Goal: Task Accomplishment & Management: Complete application form

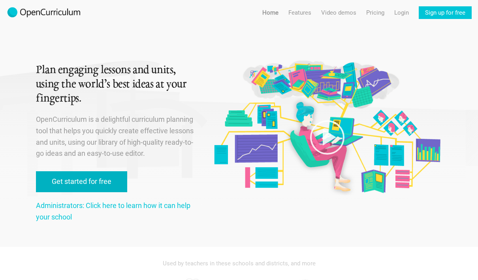
click at [72, 176] on link "Get started for free" at bounding box center [81, 181] width 91 height 21
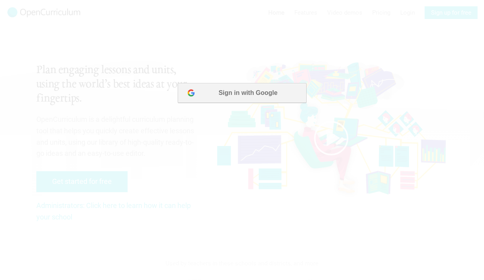
click at [245, 95] on button "Sign in with Google" at bounding box center [241, 93] width 128 height 20
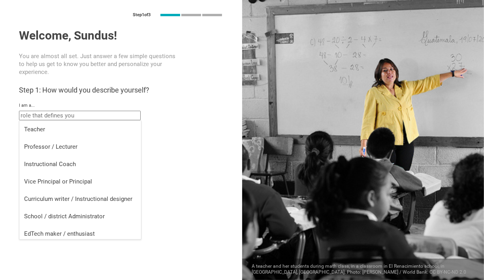
click at [79, 111] on input "text" at bounding box center [80, 115] width 122 height 9
click at [36, 135] on li "Teacher" at bounding box center [80, 129] width 122 height 17
type input "Teacher"
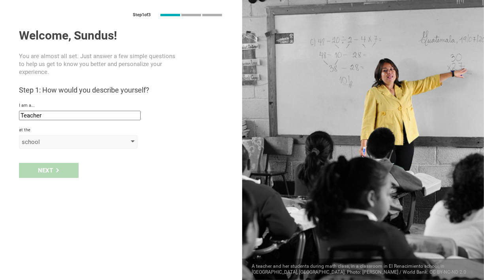
click at [71, 143] on div "school" at bounding box center [67, 142] width 91 height 8
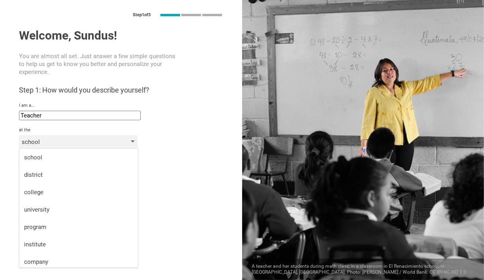
click at [71, 143] on div "school" at bounding box center [67, 142] width 91 height 8
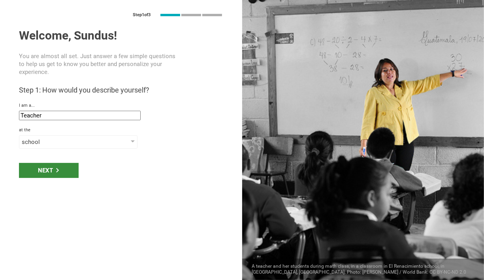
click at [59, 170] on icon at bounding box center [57, 170] width 4 height 4
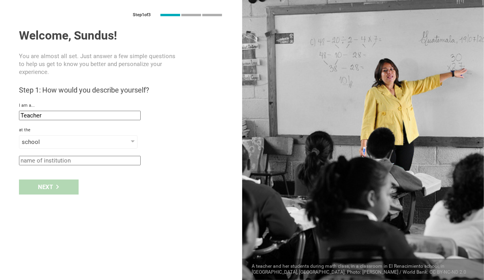
click at [51, 191] on div "Next" at bounding box center [121, 187] width 242 height 25
click at [74, 161] on input "text" at bounding box center [80, 160] width 122 height 9
type input "[DATE] school"
click at [42, 188] on div "Next" at bounding box center [49, 186] width 60 height 15
type input "[GEOGRAPHIC_DATA], [US_STATE]"
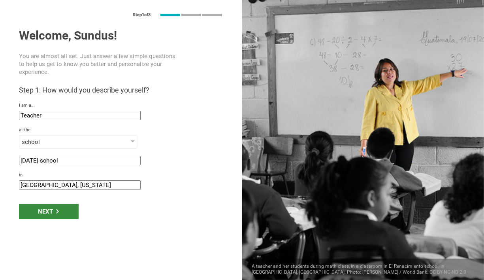
click at [68, 210] on div "Next" at bounding box center [49, 211] width 60 height 15
click at [52, 206] on div "Next" at bounding box center [49, 211] width 60 height 15
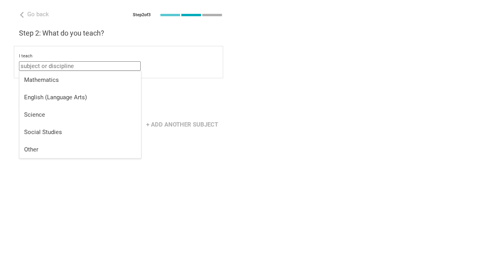
click at [75, 67] on input "text" at bounding box center [80, 65] width 122 height 9
drag, startPoint x: 75, startPoint y: 68, endPoint x: 117, endPoint y: 54, distance: 44.2
click at [117, 54] on div "I teach religion Mathematics English (Language Arts) Science Social Studies Oth…" at bounding box center [118, 56] width 199 height 6
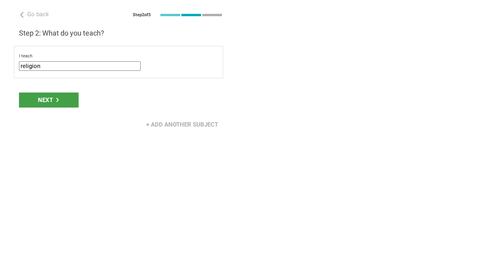
type input "religion"
click at [144, 55] on div "I teach" at bounding box center [118, 56] width 199 height 6
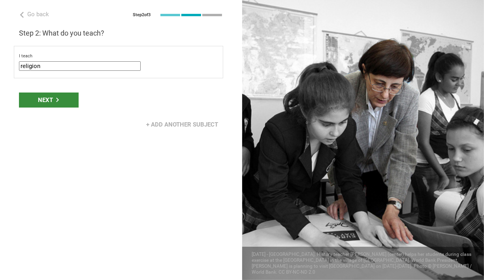
click at [51, 97] on div "Next" at bounding box center [49, 99] width 60 height 15
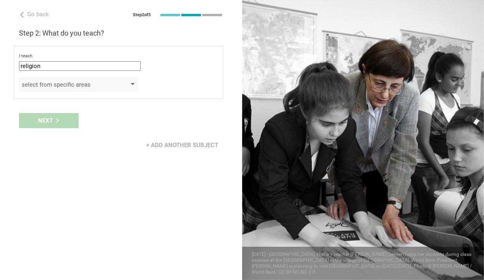
click at [115, 84] on div "select from specific areas" at bounding box center [78, 84] width 119 height 13
click at [135, 83] on div "select from specific areas" at bounding box center [78, 84] width 119 height 13
click at [49, 117] on div "Next" at bounding box center [121, 120] width 242 height 25
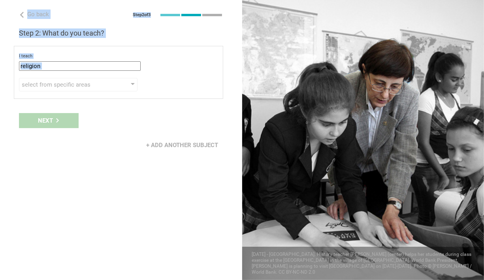
drag, startPoint x: 49, startPoint y: 117, endPoint x: -12, endPoint y: 64, distance: 81.5
